Goal: Task Accomplishment & Management: Use online tool/utility

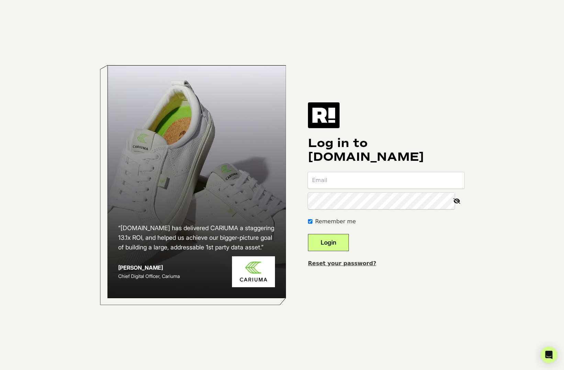
type input "joe@drmtlgy.com"
click at [341, 245] on button "Login" at bounding box center [328, 242] width 41 height 17
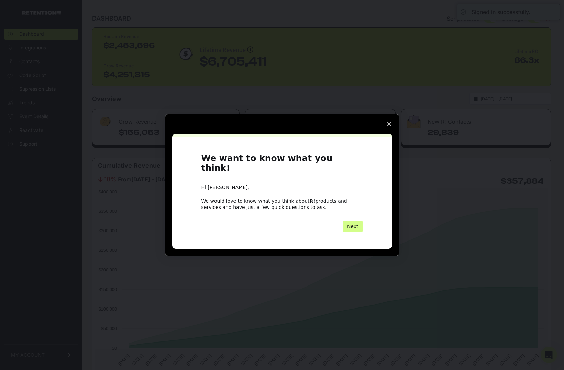
click at [388, 126] on polygon "Close survey" at bounding box center [389, 124] width 4 height 4
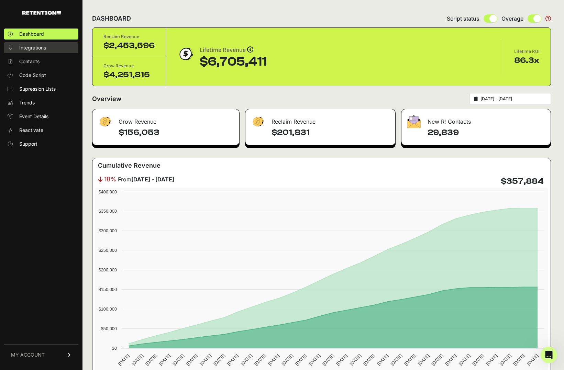
click at [34, 46] on span "Integrations" at bounding box center [32, 47] width 27 height 7
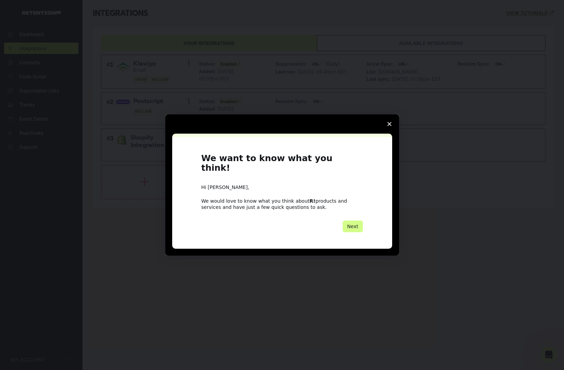
click at [391, 126] on polygon "Close survey" at bounding box center [389, 124] width 4 height 4
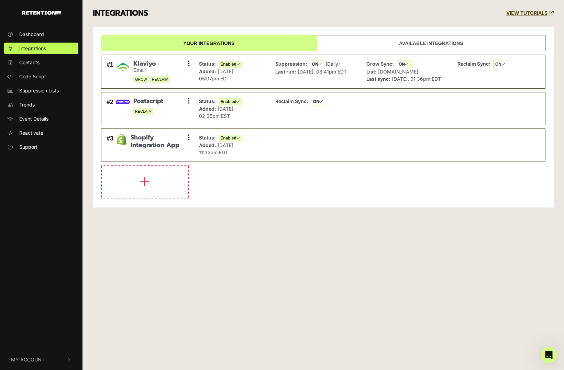
click at [529, 14] on link "VIEW TUTORIALS" at bounding box center [529, 13] width 47 height 6
